Goal: Obtain resource: Obtain resource

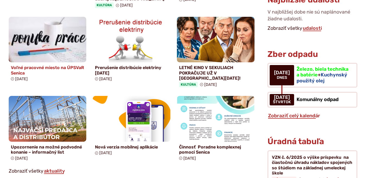
scroll to position [356, 0]
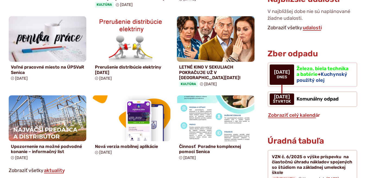
click at [86, 89] on div "Zberný dvor 06.09.2025 zatvorený 06. sep 2025 Sekulské hody 2025: Tradičný víke…" at bounding box center [132, 50] width 246 height 226
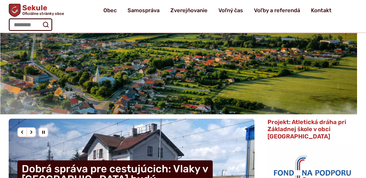
scroll to position [44, 0]
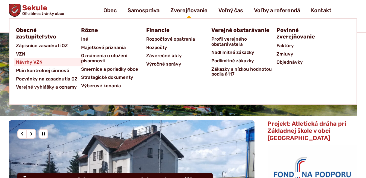
click at [30, 63] on span "Návrhy VZN" at bounding box center [29, 62] width 27 height 8
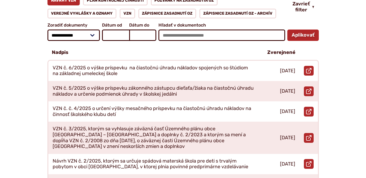
scroll to position [111, 0]
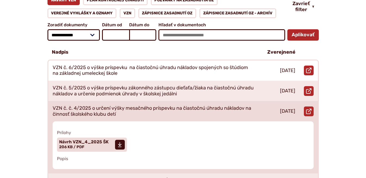
click at [92, 107] on p "VZN č. č. 4/2025 o určení výšky mesačného príspevku na čiastočnú úhradu náklado…" at bounding box center [154, 111] width 202 height 12
click at [82, 140] on span "Návrh VZN_4_2025 ŠK" at bounding box center [83, 142] width 49 height 4
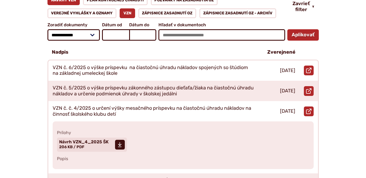
click at [129, 8] on link "VZN" at bounding box center [127, 13] width 15 height 10
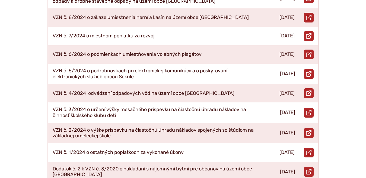
scroll to position [223, 0]
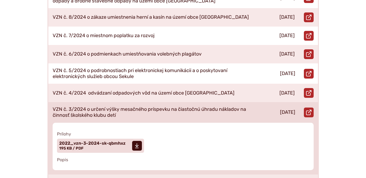
click at [106, 107] on p "VZN č. 3/2024 o určení výšky mesačného príspevku na čiastočnú úhradu nákladov n…" at bounding box center [154, 113] width 202 height 12
click at [91, 141] on span "2022_vzn-3-2024-sk-qbmhxz" at bounding box center [92, 143] width 66 height 4
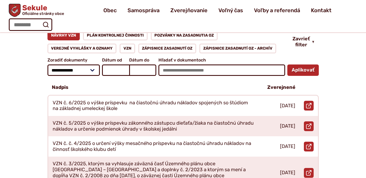
scroll to position [66, 0]
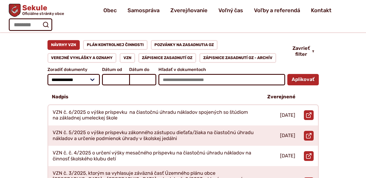
click at [49, 40] on link "Návrhy VZN" at bounding box center [63, 45] width 33 height 10
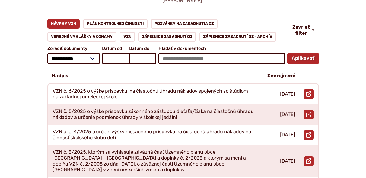
scroll to position [89, 0]
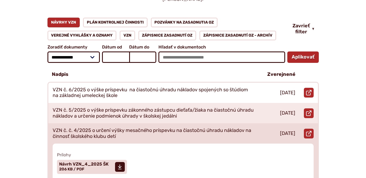
click at [112, 130] on p "VZN č. č. 4/2025 o určení výšky mesačného príspevku na čiastočnú úhradu náklado…" at bounding box center [154, 134] width 202 height 12
click at [92, 162] on span "Návrh VZN_4_2025 ŠK" at bounding box center [83, 164] width 49 height 4
